Goal: Navigation & Orientation: Find specific page/section

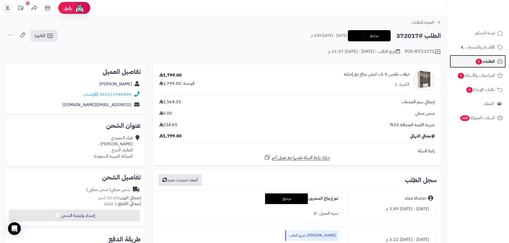
click at [485, 57] on link "الطلبات 3" at bounding box center [477, 61] width 56 height 13
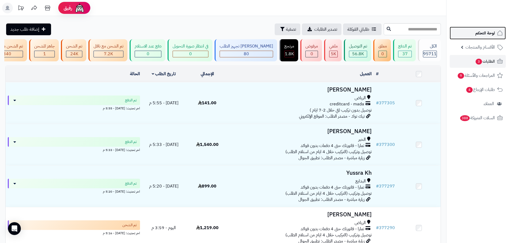
click at [484, 34] on span "لوحة التحكم" at bounding box center [484, 32] width 19 height 7
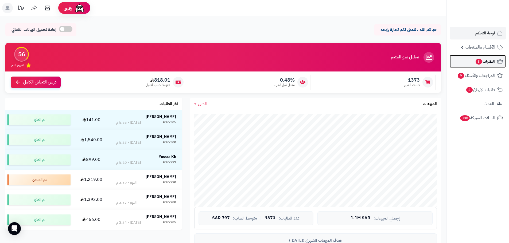
click at [480, 60] on span "3" at bounding box center [478, 62] width 6 height 6
